Goal: Transaction & Acquisition: Purchase product/service

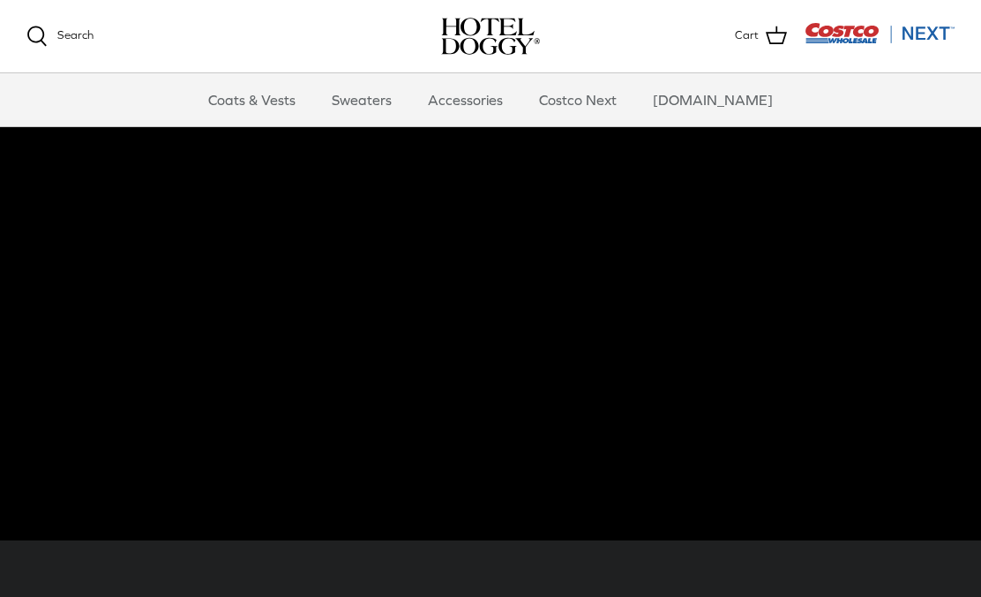
scroll to position [107, 0]
click at [280, 83] on link "Coats & Vests" at bounding box center [251, 99] width 119 height 53
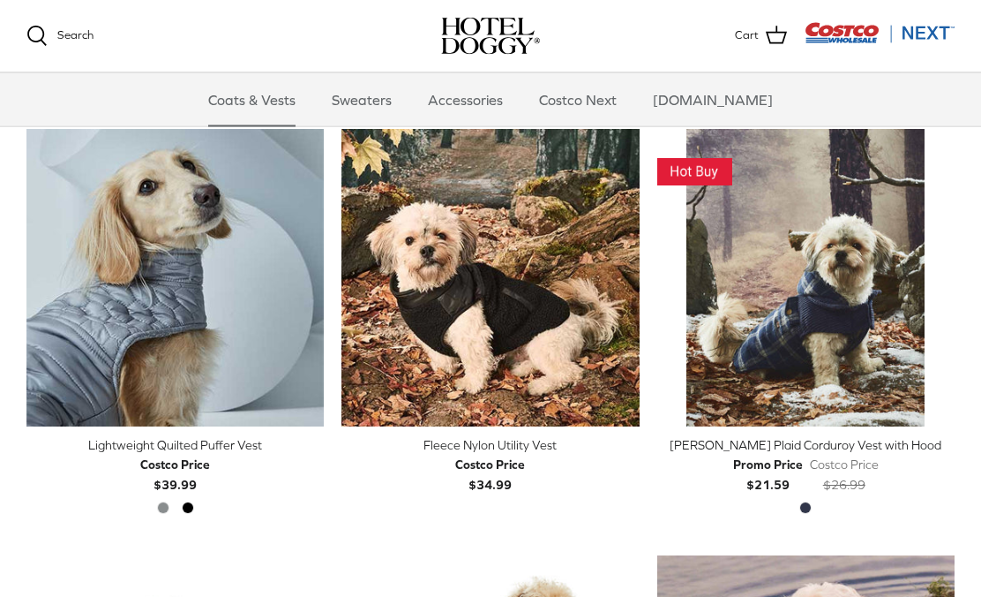
scroll to position [1696, 0]
click at [192, 455] on div "Costco Price" at bounding box center [175, 464] width 70 height 19
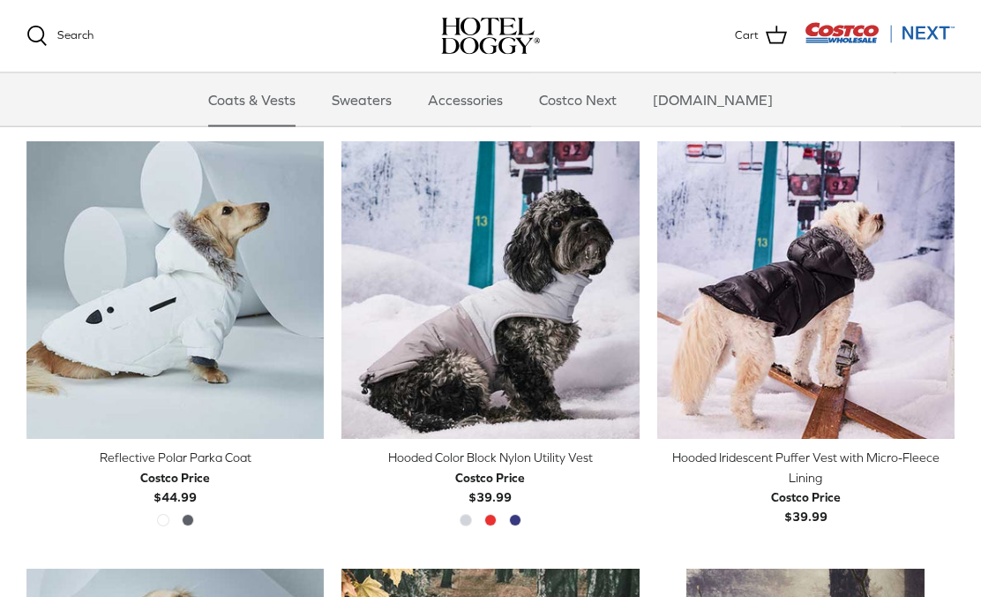
scroll to position [1257, 0]
click at [177, 204] on img "Reflective Polar Parka Coat" at bounding box center [174, 289] width 297 height 297
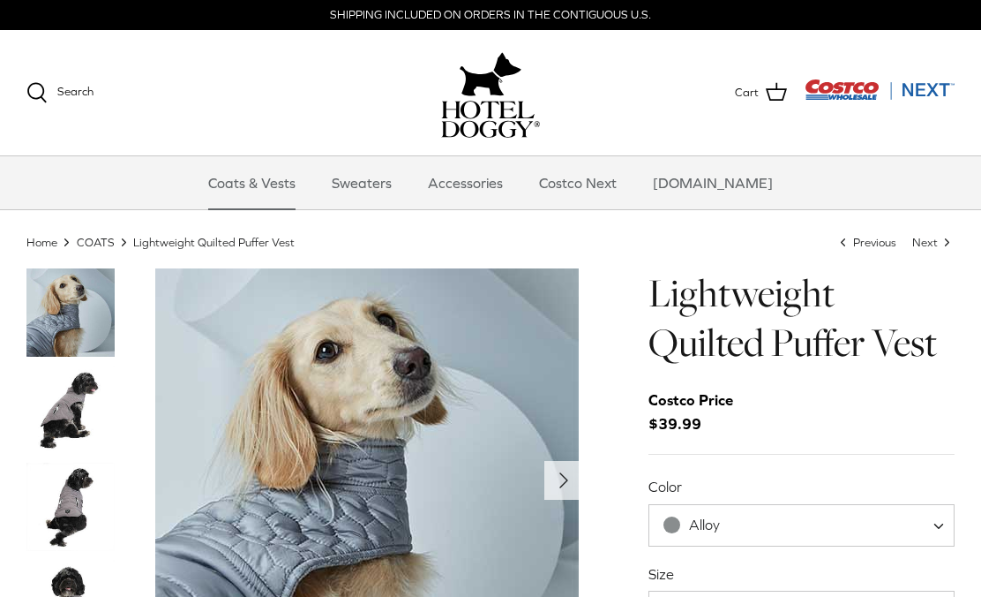
click at [70, 396] on img "Thumbnail Link" at bounding box center [70, 409] width 88 height 88
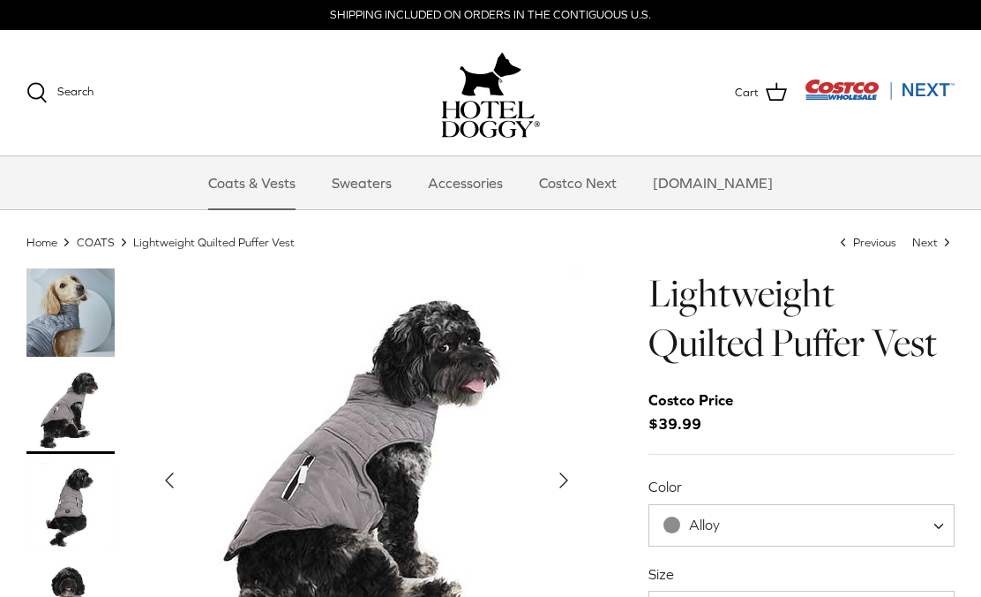
click at [70, 500] on img "Thumbnail Link" at bounding box center [70, 507] width 88 height 88
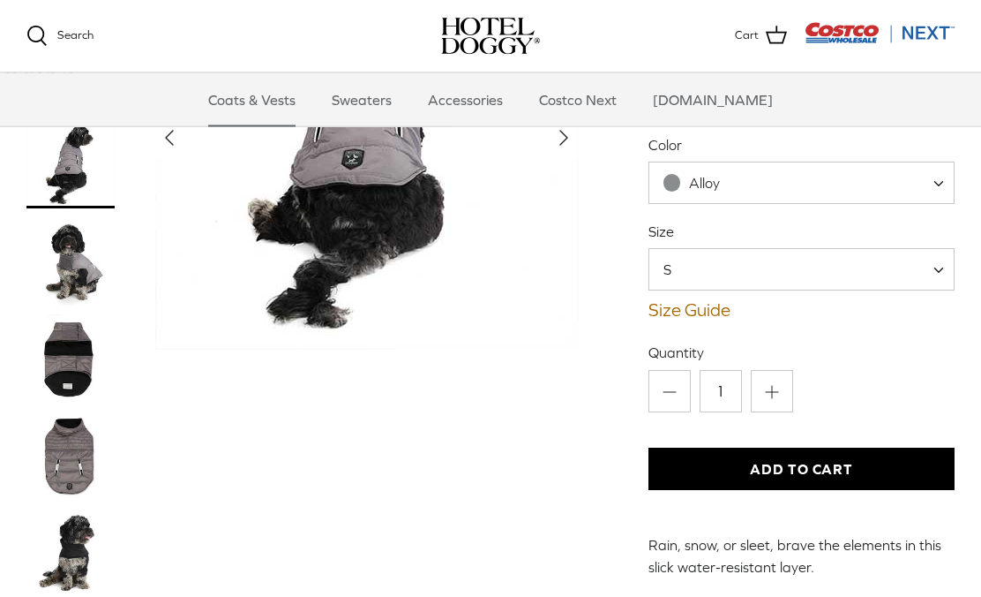
scroll to position [162, 0]
click at [61, 436] on img "Thumbnail Link" at bounding box center [70, 455] width 88 height 88
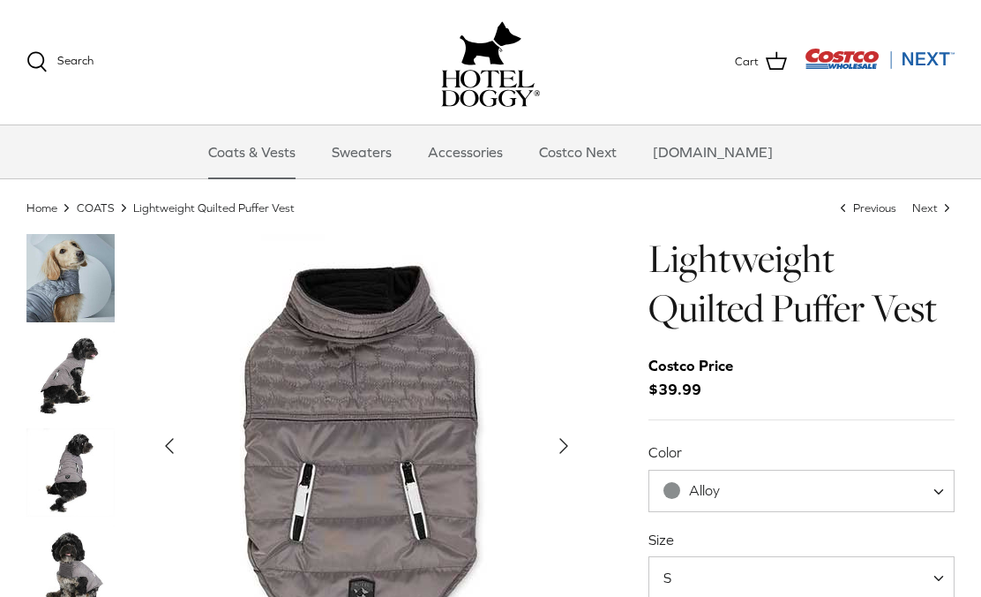
scroll to position [0, 0]
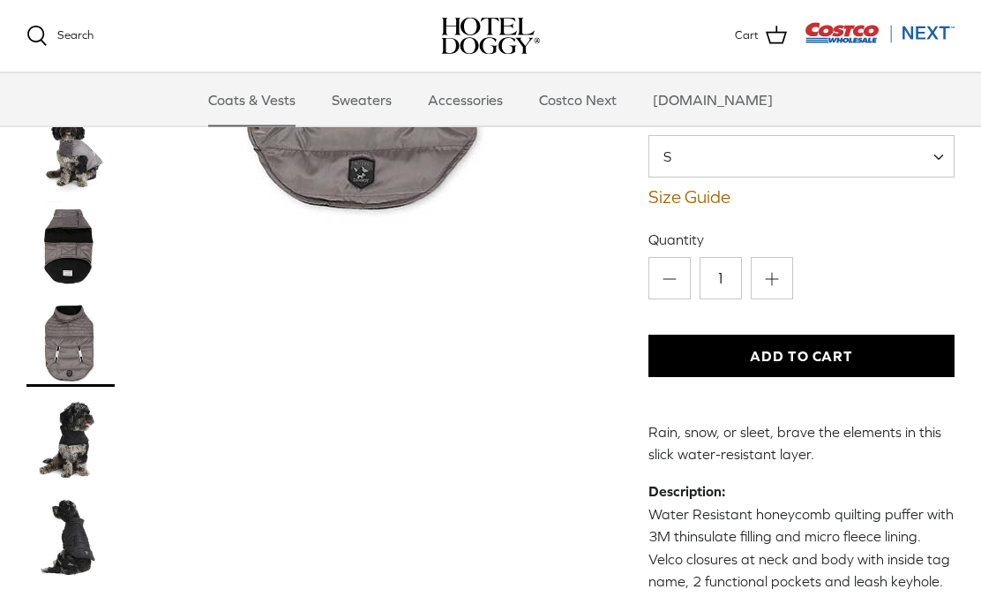
click at [70, 434] on img "Thumbnail Link" at bounding box center [70, 440] width 88 height 88
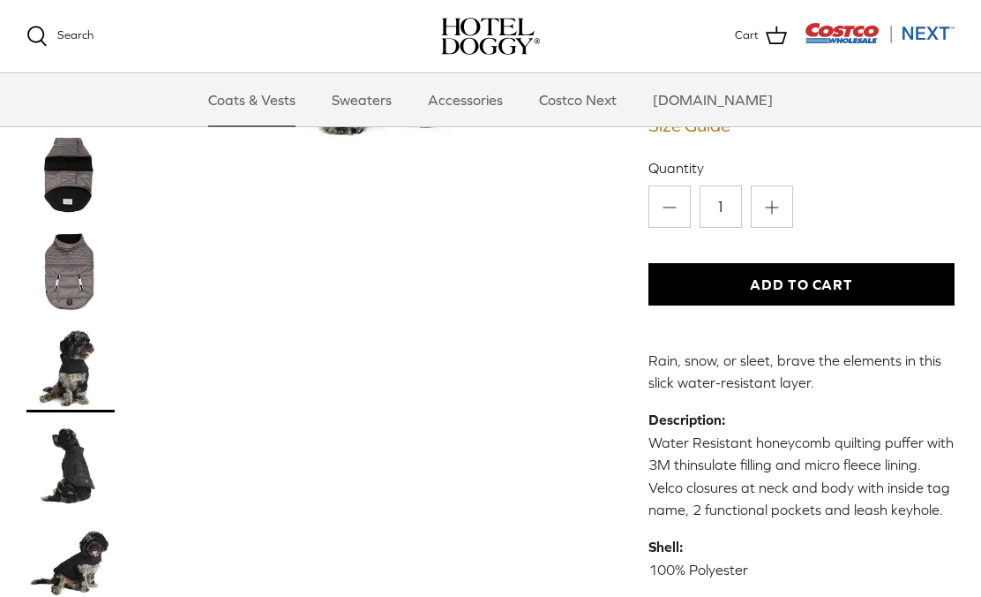
scroll to position [372, 0]
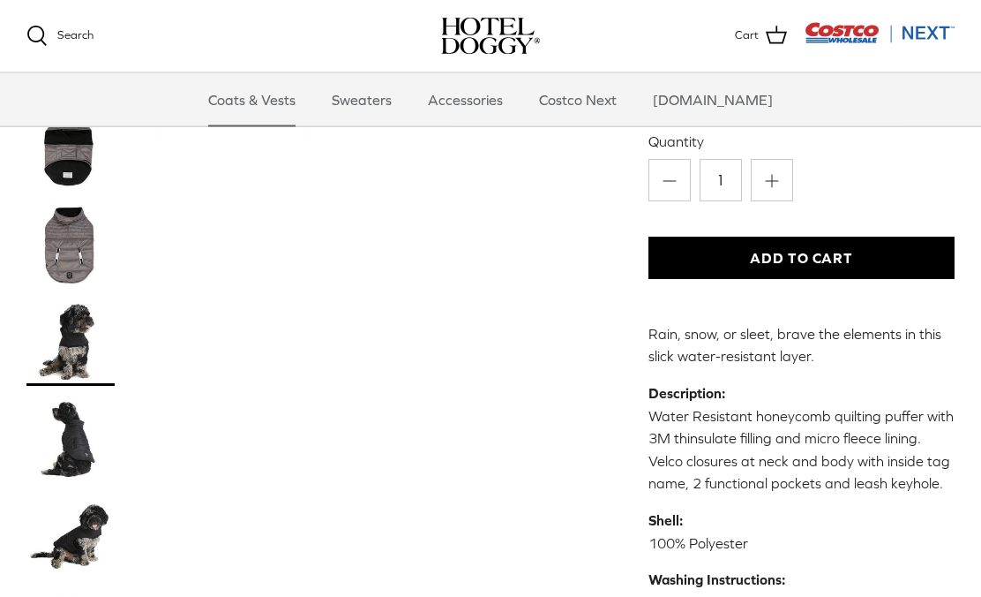
click at [71, 425] on img "Thumbnail Link" at bounding box center [70, 439] width 88 height 88
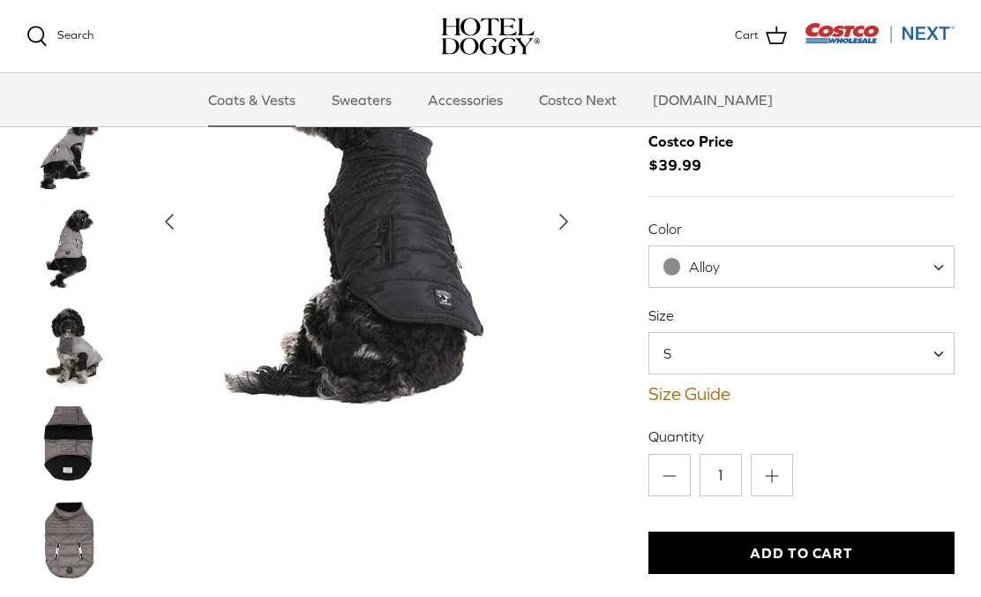
scroll to position [0, 0]
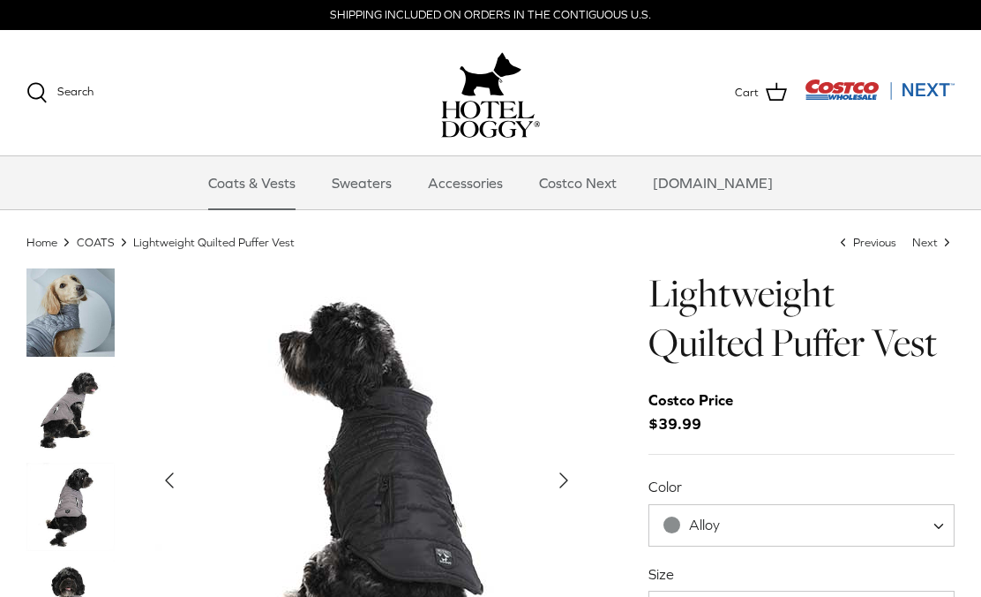
click at [68, 306] on img "Thumbnail Link" at bounding box center [70, 312] width 88 height 88
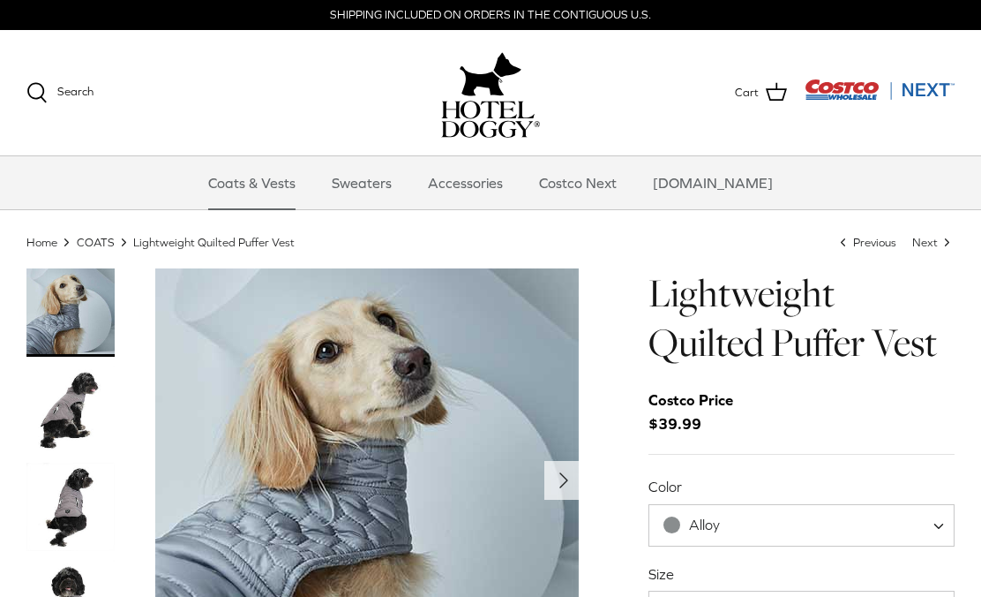
click at [275, 429] on img "Show Gallery" at bounding box center [367, 480] width 424 height 424
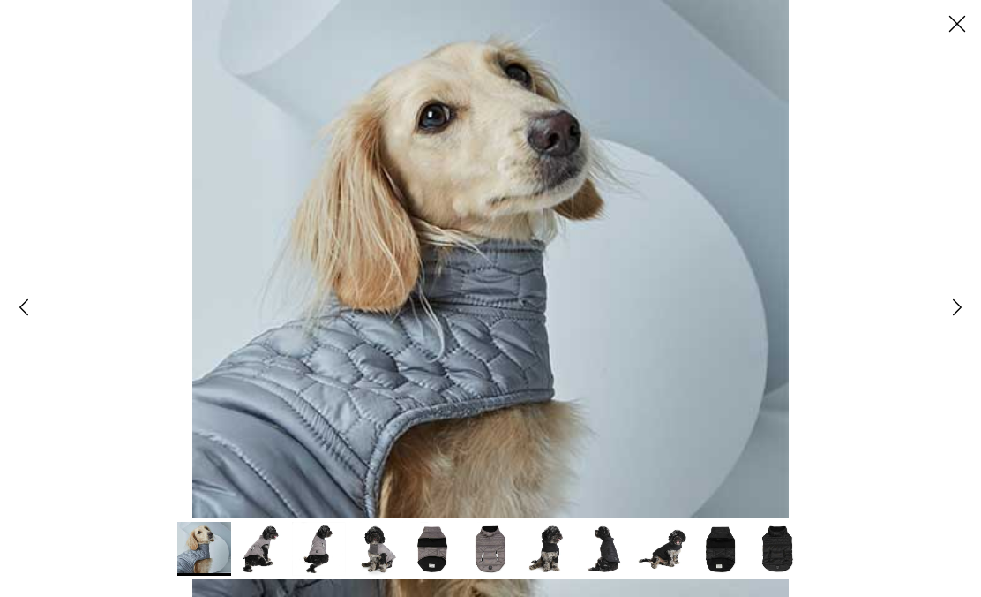
click at [10, 298] on icon "Left" at bounding box center [24, 307] width 30 height 30
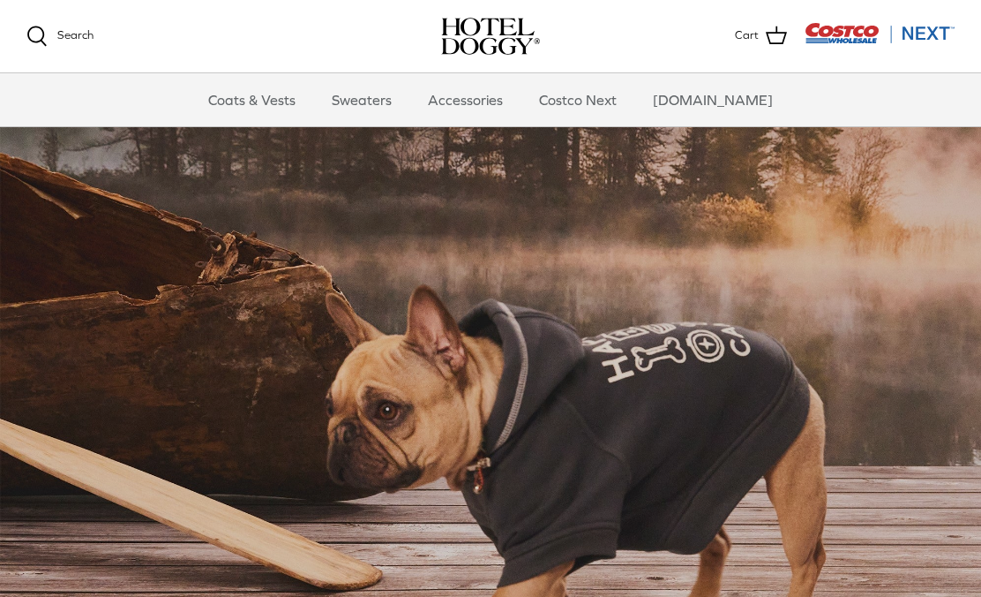
scroll to position [108, 0]
